Goal: Task Accomplishment & Management: Manage account settings

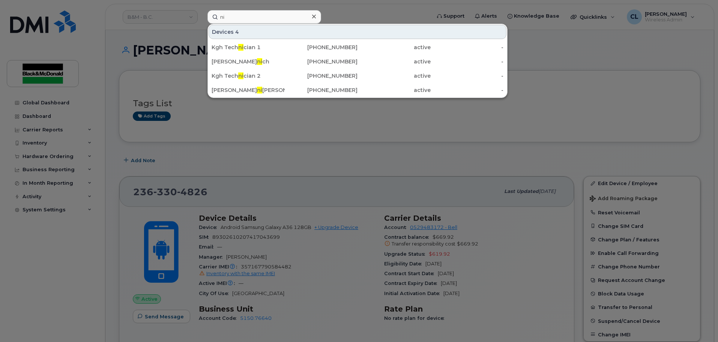
type input "n"
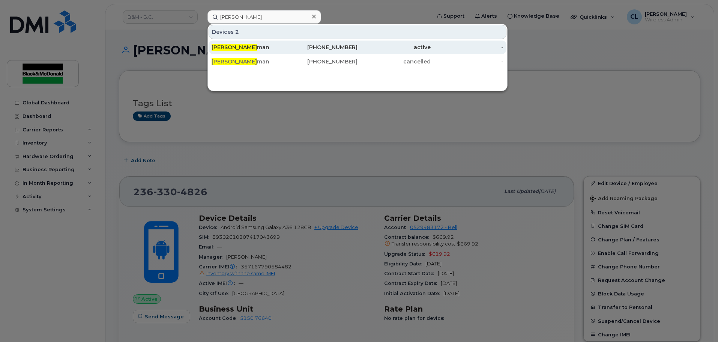
type input "brad pang"
click at [253, 48] on div "Brad Pang man" at bounding box center [248, 48] width 73 height 8
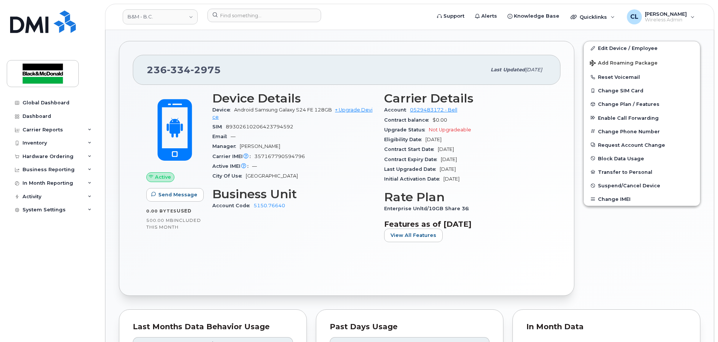
scroll to position [181, 0]
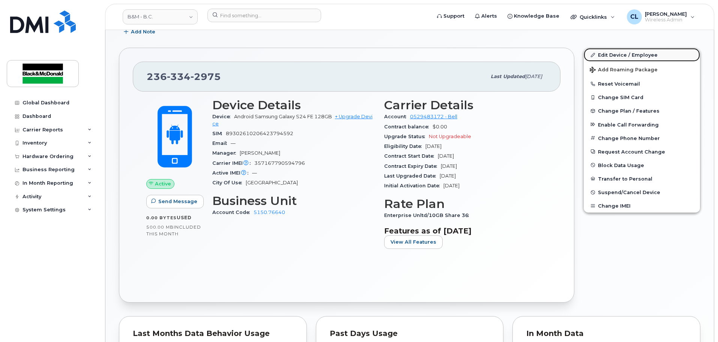
click at [620, 57] on link "Edit Device / Employee" at bounding box center [642, 55] width 116 height 14
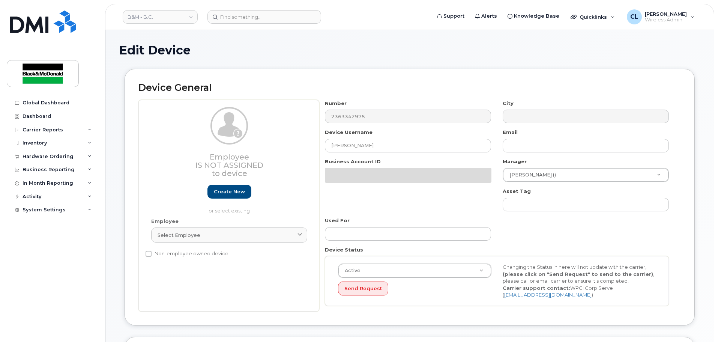
select select "35189323"
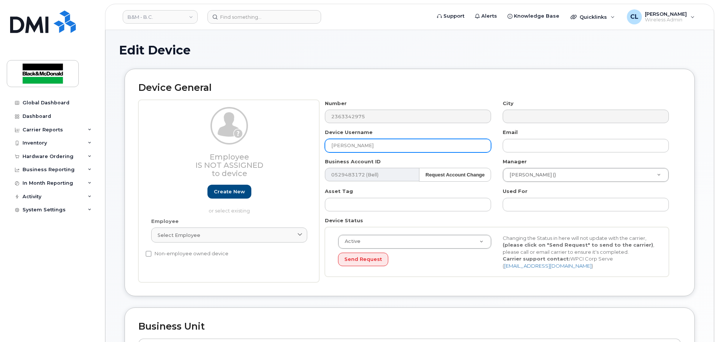
drag, startPoint x: 392, startPoint y: 152, endPoint x: 241, endPoint y: 129, distance: 153.3
click at [241, 129] on div "Employee Is not assigned to device Create new or select existing Employee Selec…" at bounding box center [409, 191] width 542 height 183
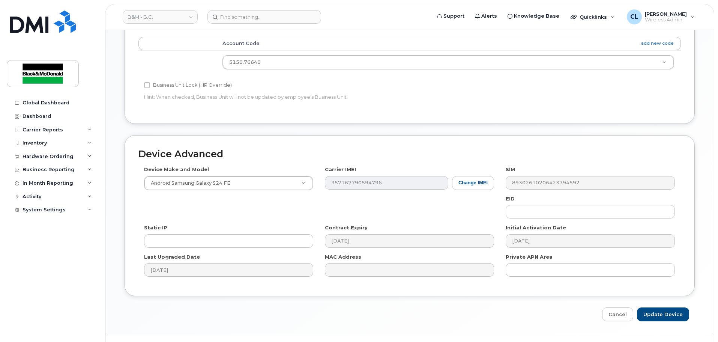
scroll to position [318, 0]
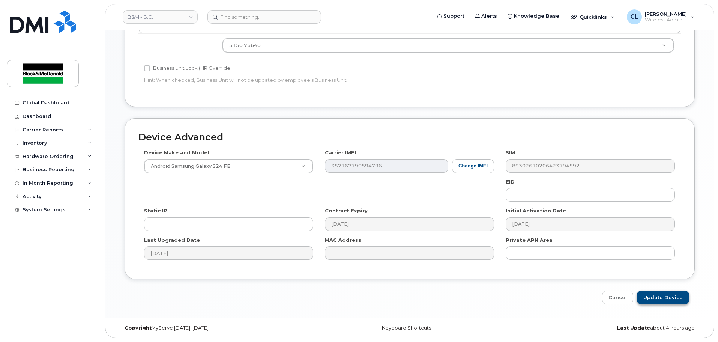
type input "Nick Pangilinan"
click at [672, 301] on input "Update Device" at bounding box center [663, 297] width 52 height 14
type input "Saving..."
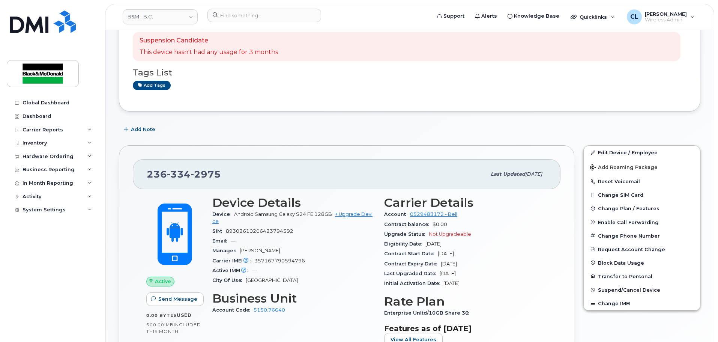
scroll to position [75, 0]
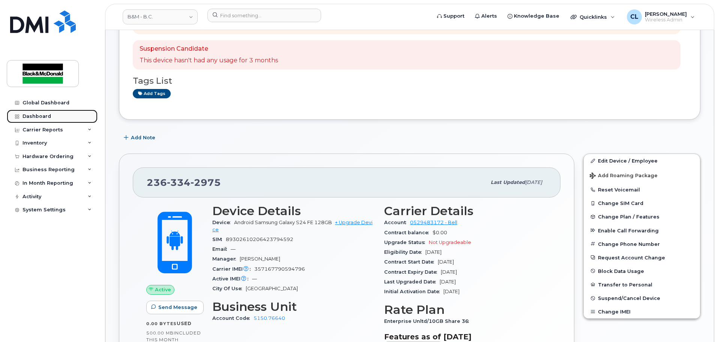
click at [45, 115] on div "Dashboard" at bounding box center [37, 116] width 29 height 6
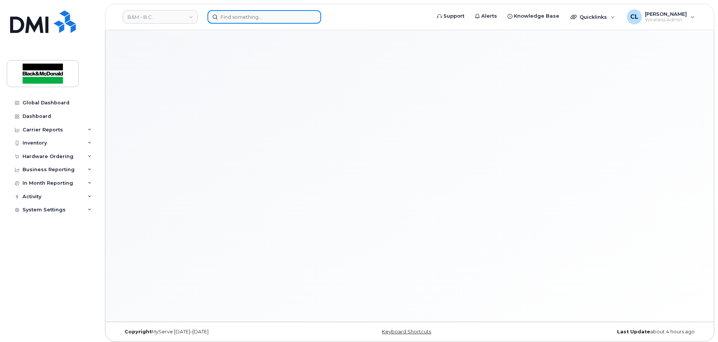
click at [263, 19] on input at bounding box center [264, 17] width 114 height 14
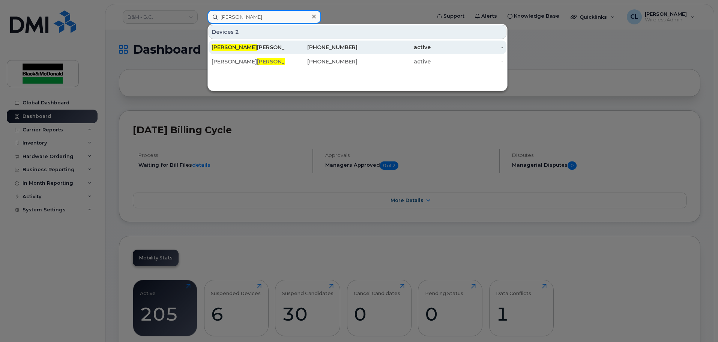
type input "nick"
click at [260, 46] on div "Nick Pangilinan" at bounding box center [248, 48] width 73 height 8
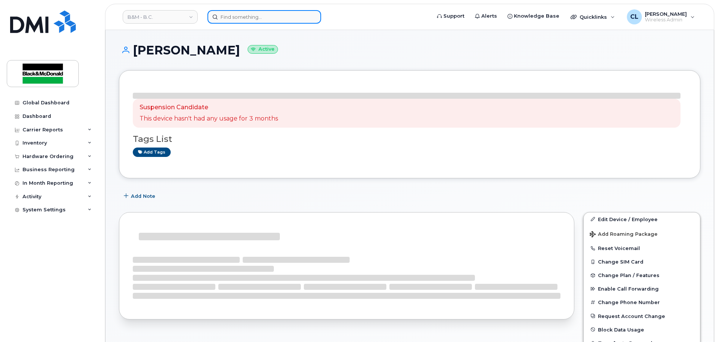
click at [253, 15] on input at bounding box center [264, 17] width 114 height 14
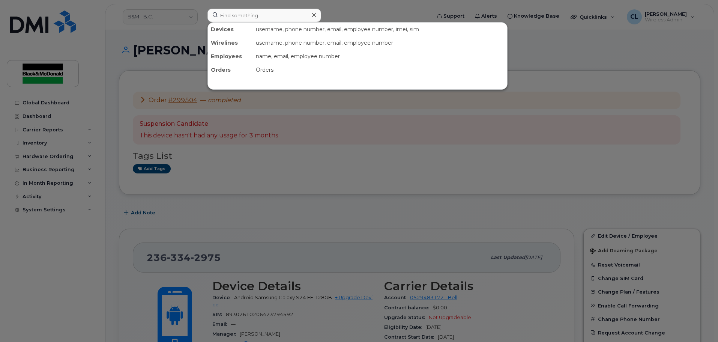
click at [294, 195] on div at bounding box center [359, 171] width 718 height 342
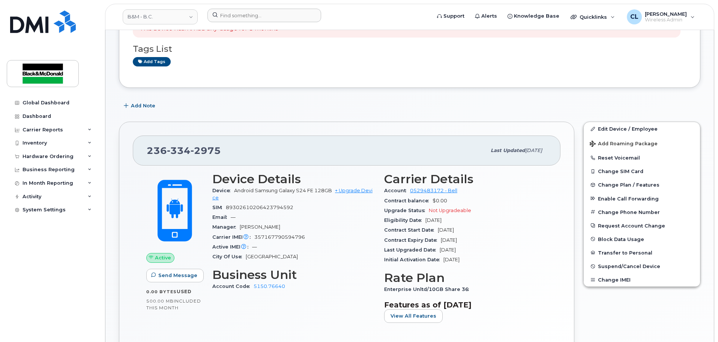
scroll to position [106, 0]
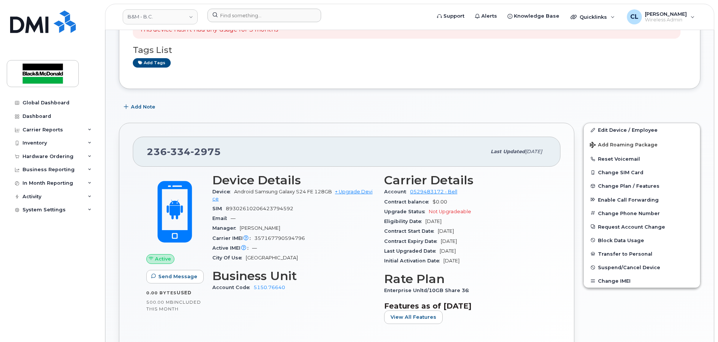
click at [264, 317] on div "Device Details Device Android Samsung Galaxy S24 FE 128GB + Upgrade Device SIM …" at bounding box center [294, 251] width 172 height 165
